Goal: Task Accomplishment & Management: Complete application form

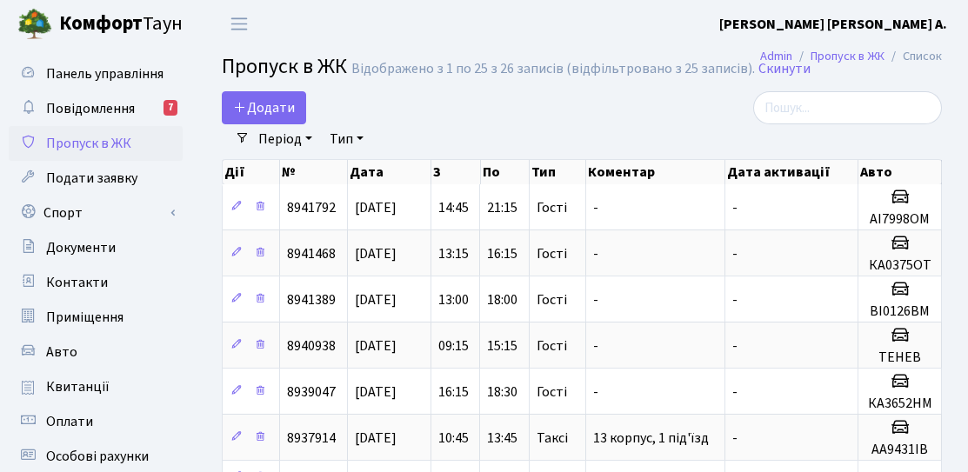
select select "25"
click at [274, 107] on span "Додати" at bounding box center [264, 107] width 62 height 19
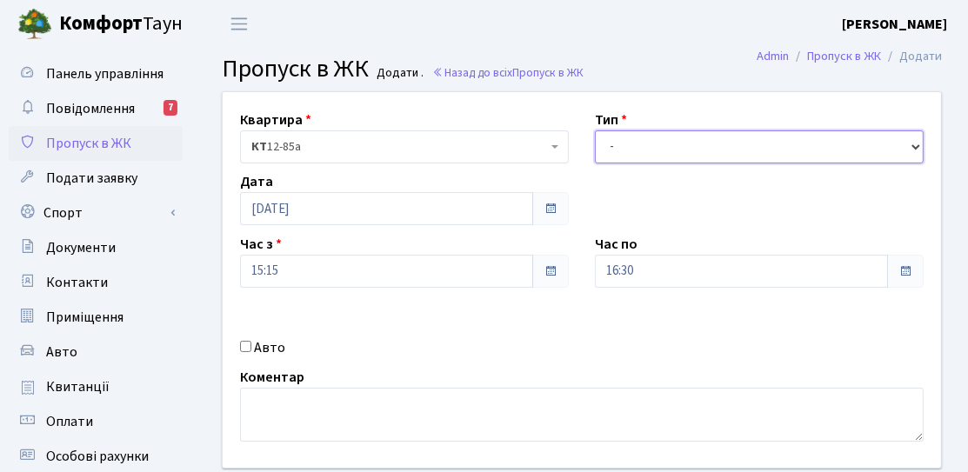
click at [638, 139] on select "- Доставка Таксі Гості Сервіс" at bounding box center [759, 146] width 329 height 33
select select "3"
click at [595, 130] on select "- Доставка Таксі Гості Сервіс" at bounding box center [759, 146] width 329 height 33
click at [275, 362] on div "Квартира <b>КТ</b>&nbsp;&nbsp;&nbsp;&nbsp;12-85а КТ 12-85а Тип - Доставка Таксі…" at bounding box center [582, 280] width 745 height 376
click at [279, 355] on label "Авто" at bounding box center [269, 348] width 31 height 21
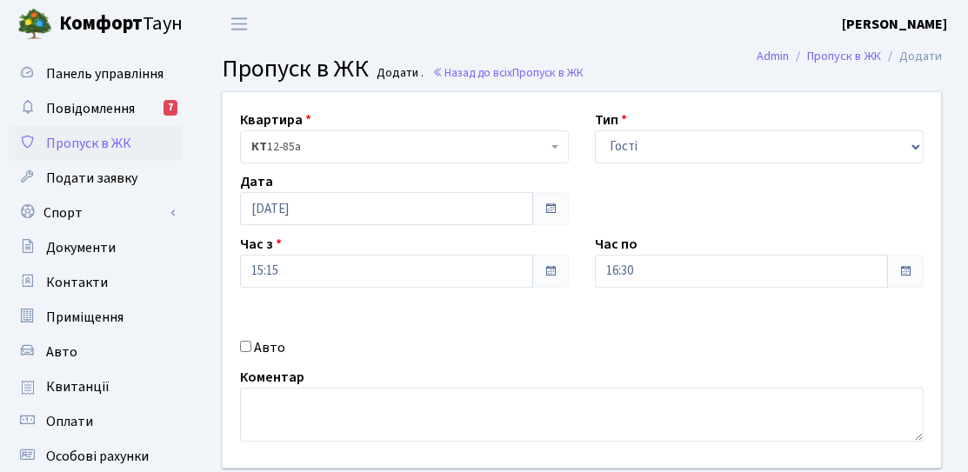
click at [251, 352] on input "Авто" at bounding box center [245, 346] width 11 height 11
checkbox input "true"
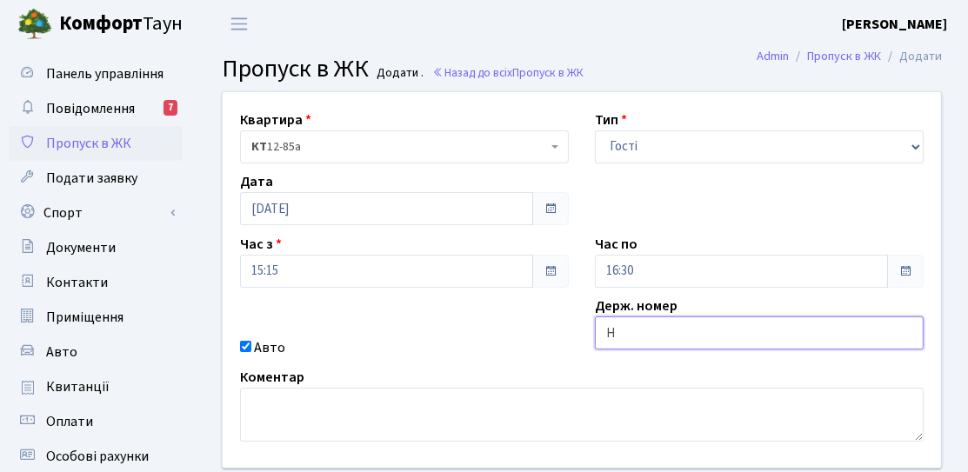
type input "HUE977"
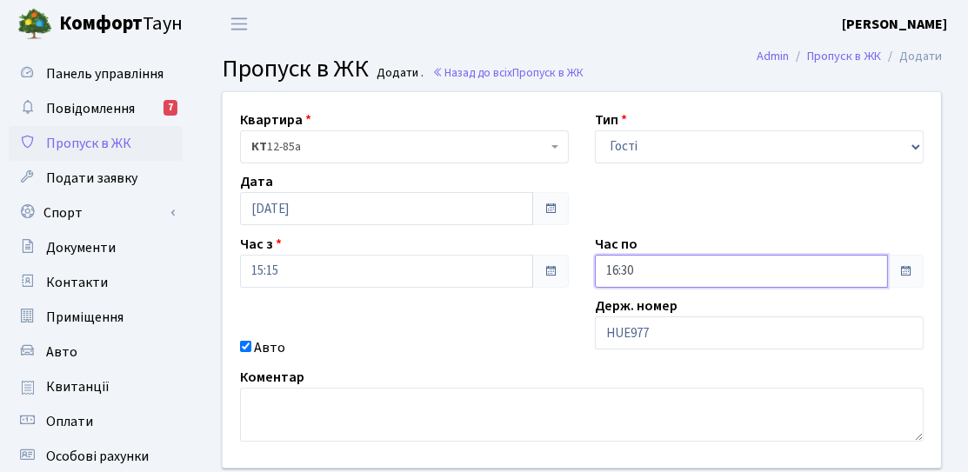
click at [677, 271] on input "16:30" at bounding box center [741, 271] width 293 height 33
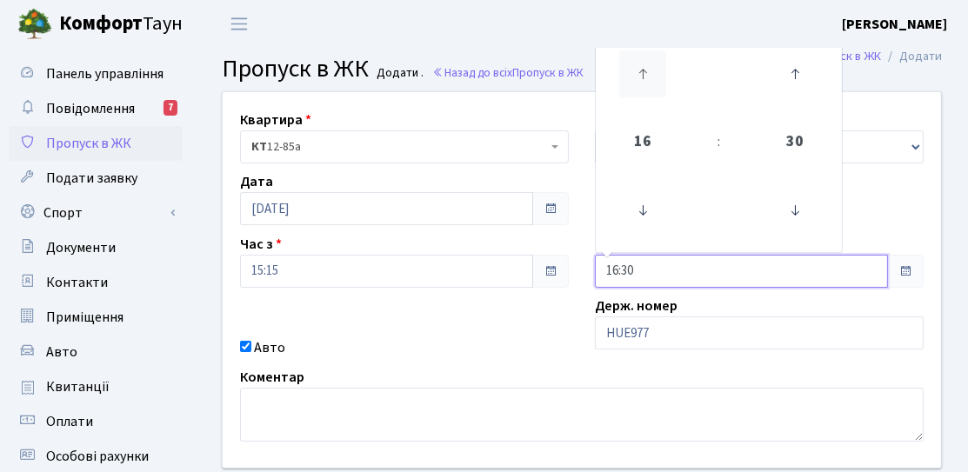
click at [653, 83] on icon at bounding box center [642, 73] width 47 height 47
click at [648, 88] on icon at bounding box center [642, 73] width 47 height 47
type input "19:30"
click at [439, 341] on div "Авто" at bounding box center [404, 348] width 355 height 21
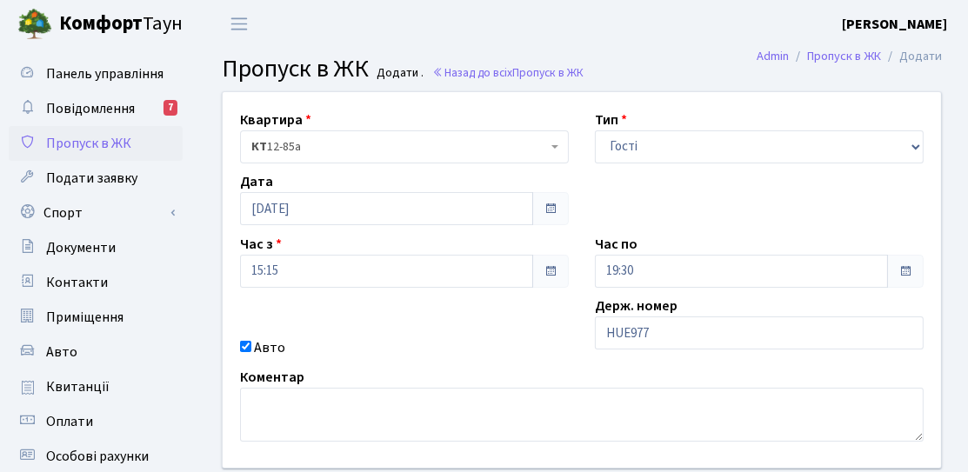
scroll to position [174, 0]
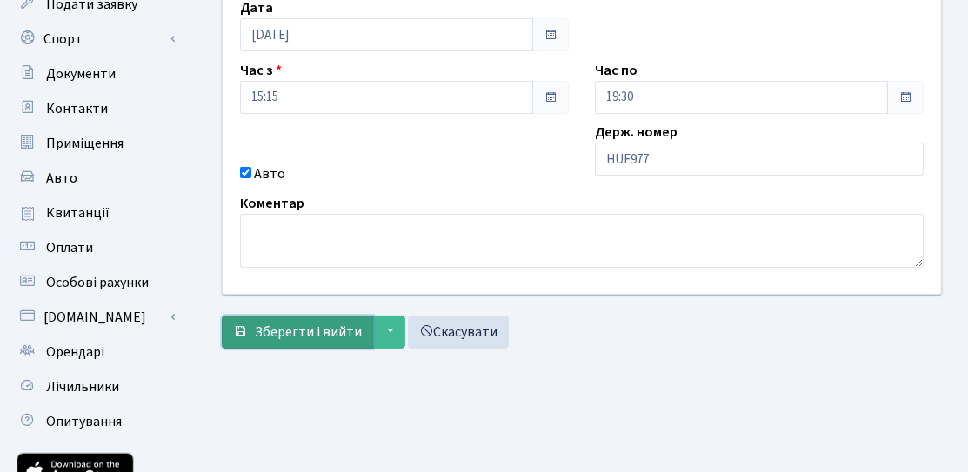
click at [299, 332] on span "Зберегти і вийти" at bounding box center [308, 332] width 107 height 19
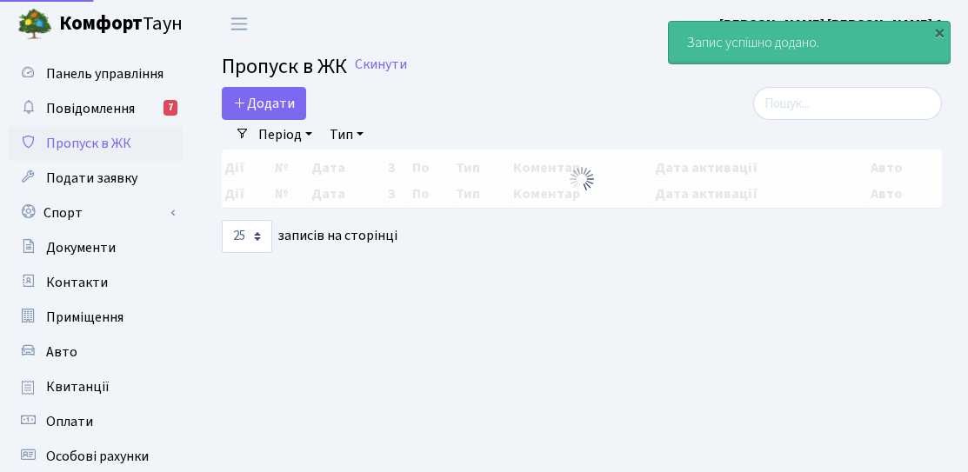
select select "25"
